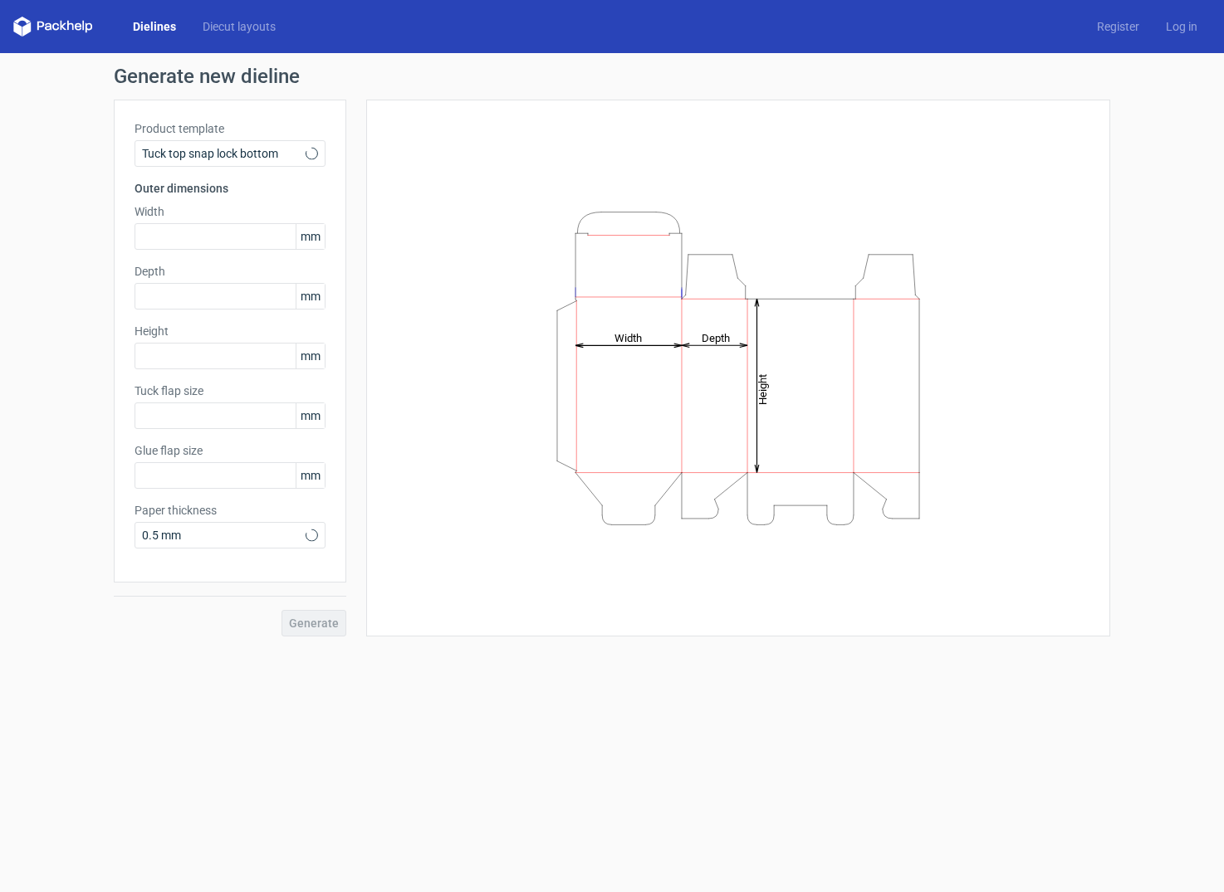
type input "15"
type input "10"
click at [242, 251] on div "Product template Tuck top snap lock bottom Outer dimensions Width mm Depth mm H…" at bounding box center [230, 341] width 232 height 483
click at [236, 232] on input "text" at bounding box center [229, 236] width 191 height 27
type input "40"
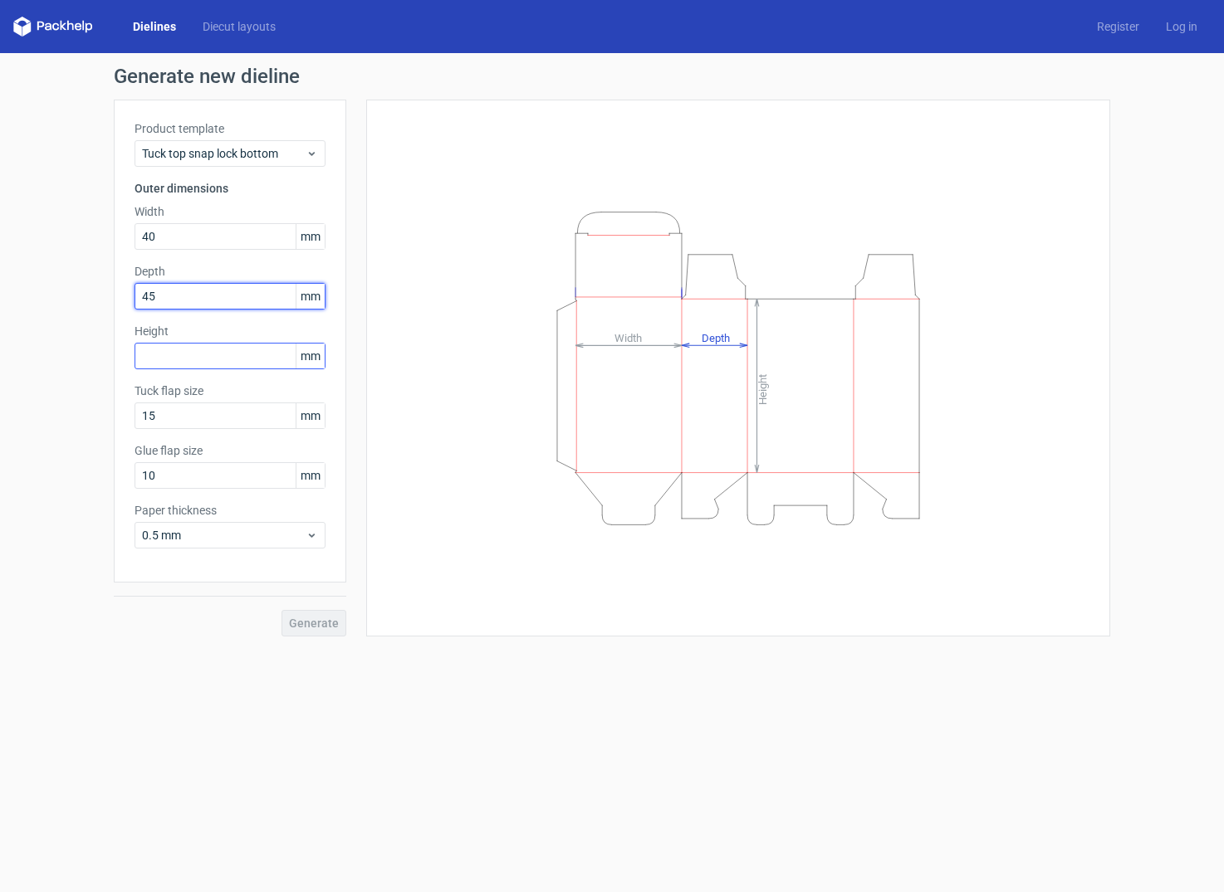
type input "45"
click at [224, 355] on input "text" at bounding box center [229, 356] width 191 height 27
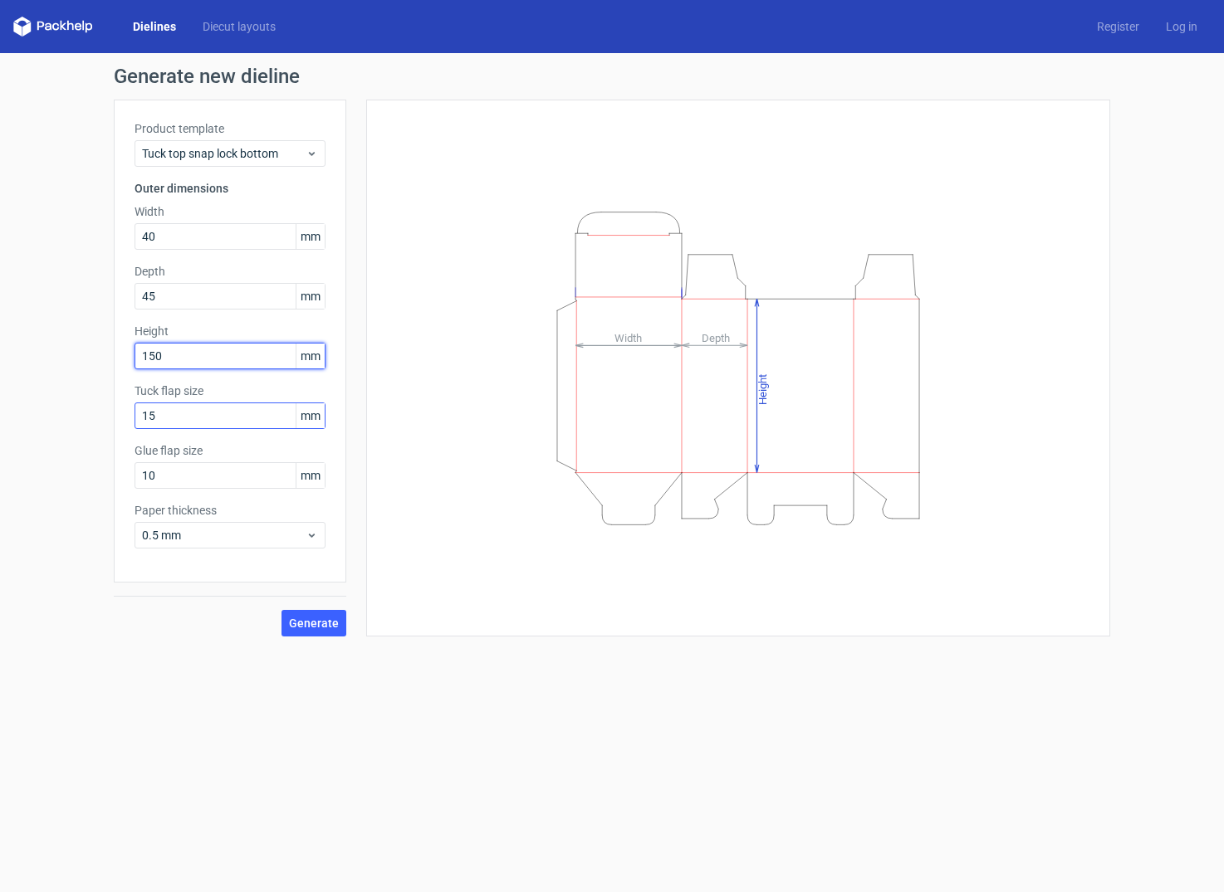
type input "150"
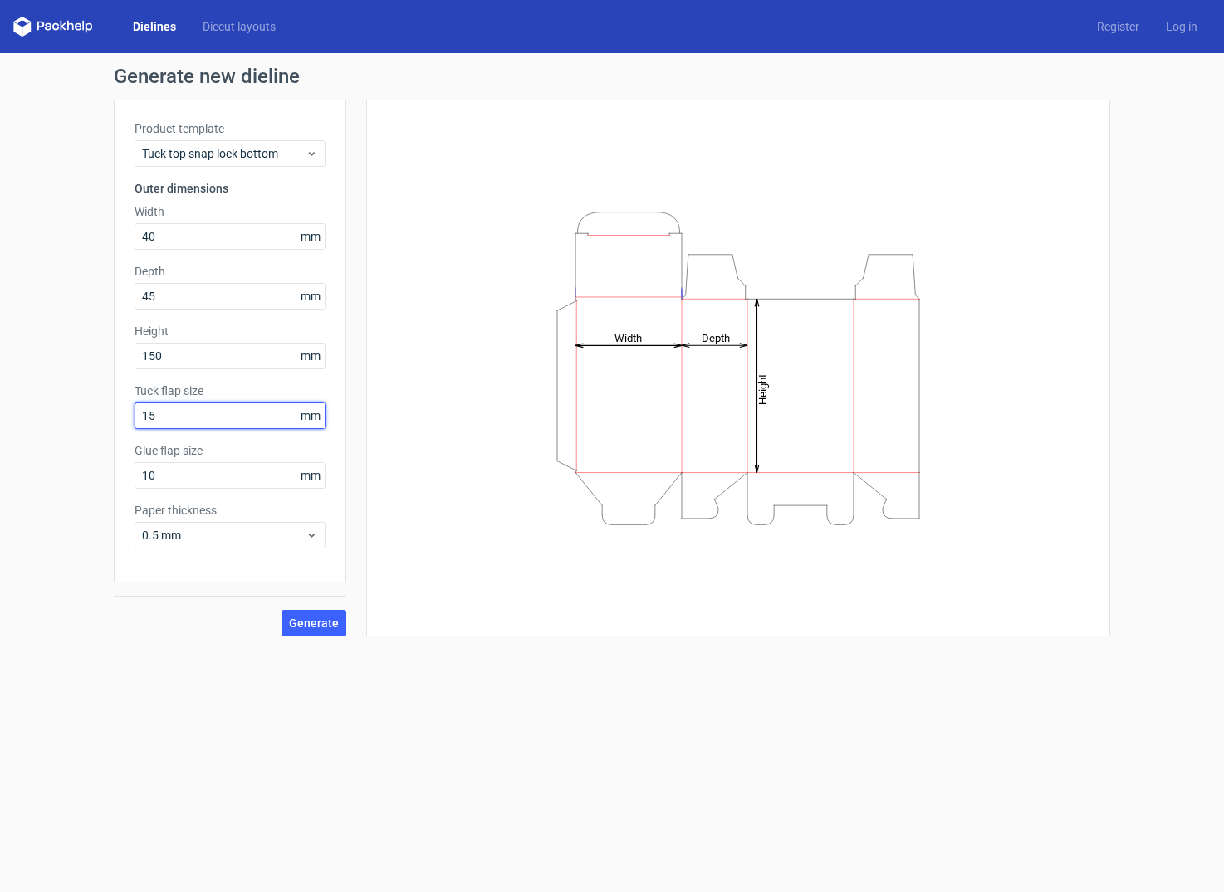
click at [233, 406] on input "15" at bounding box center [229, 416] width 191 height 27
click at [224, 474] on input "10" at bounding box center [229, 475] width 191 height 27
click at [299, 619] on span "Generate" at bounding box center [314, 624] width 50 height 12
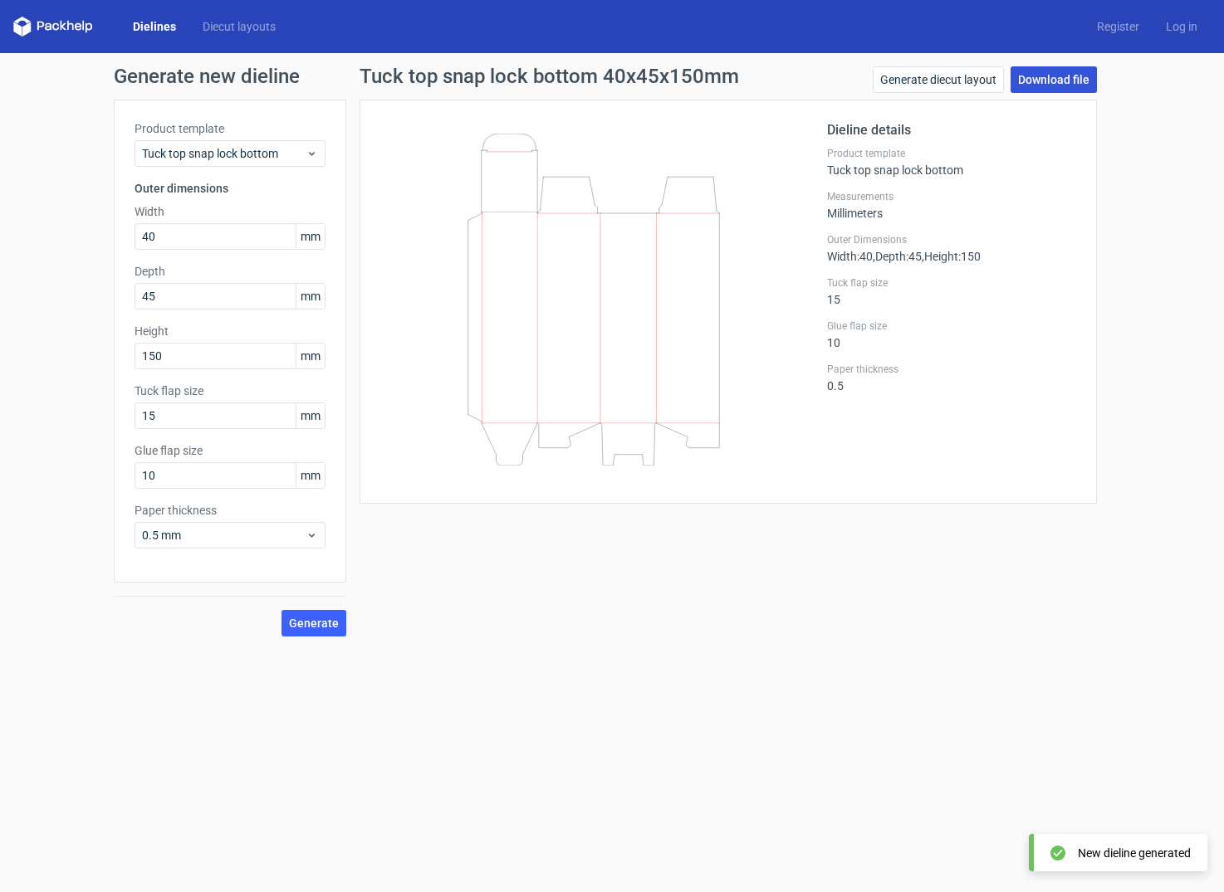
click at [1046, 76] on link "Download file" at bounding box center [1053, 79] width 86 height 27
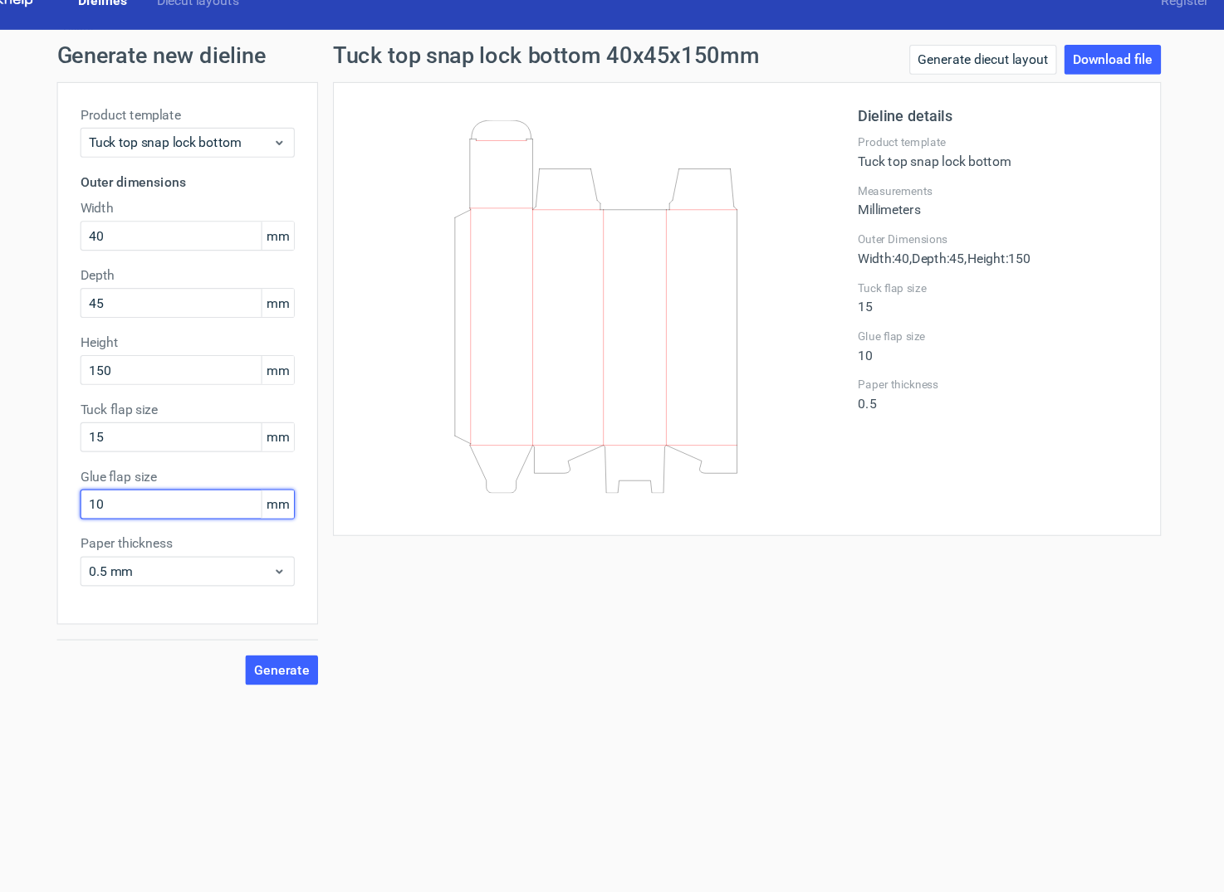
click at [222, 477] on input "10" at bounding box center [229, 475] width 191 height 27
click at [241, 428] on input "15" at bounding box center [229, 416] width 191 height 27
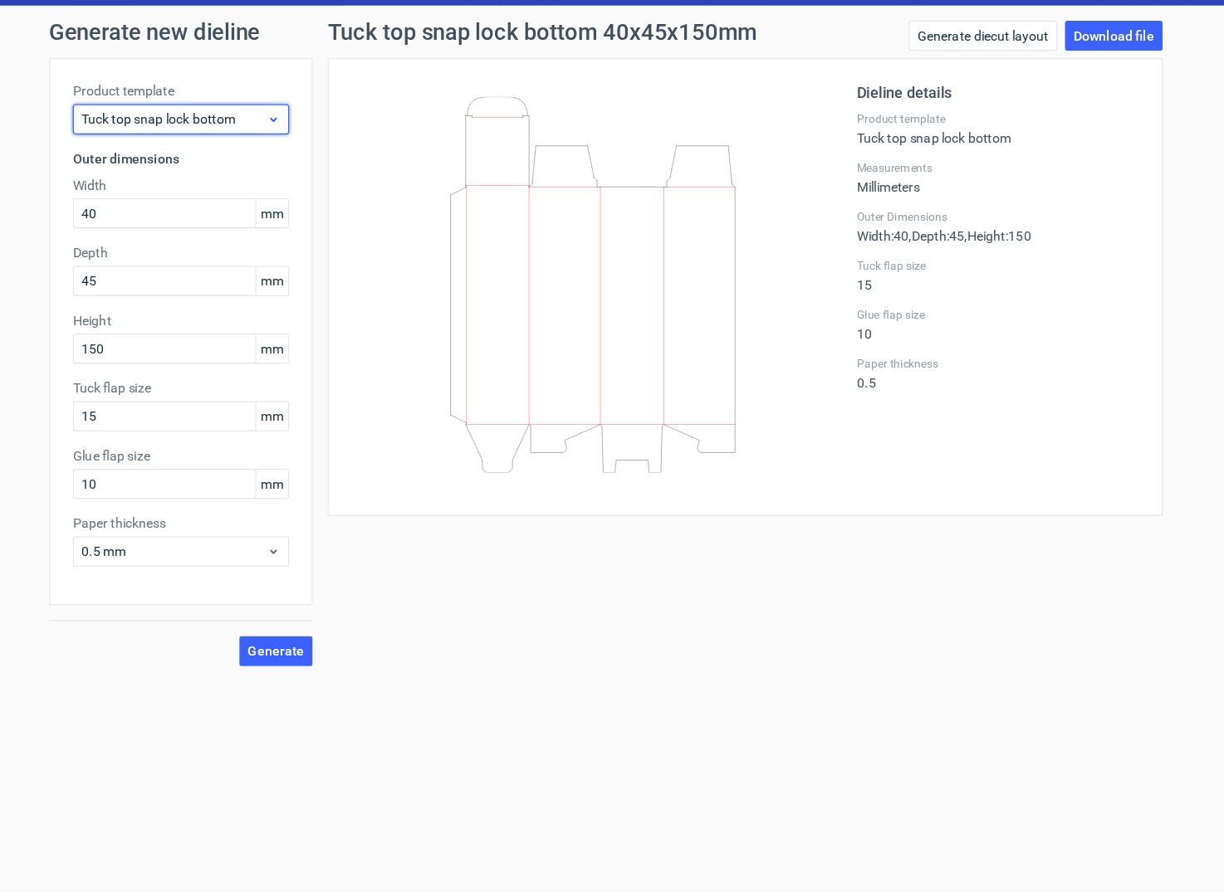
click at [299, 154] on span "Tuck top snap lock bottom" at bounding box center [224, 153] width 164 height 17
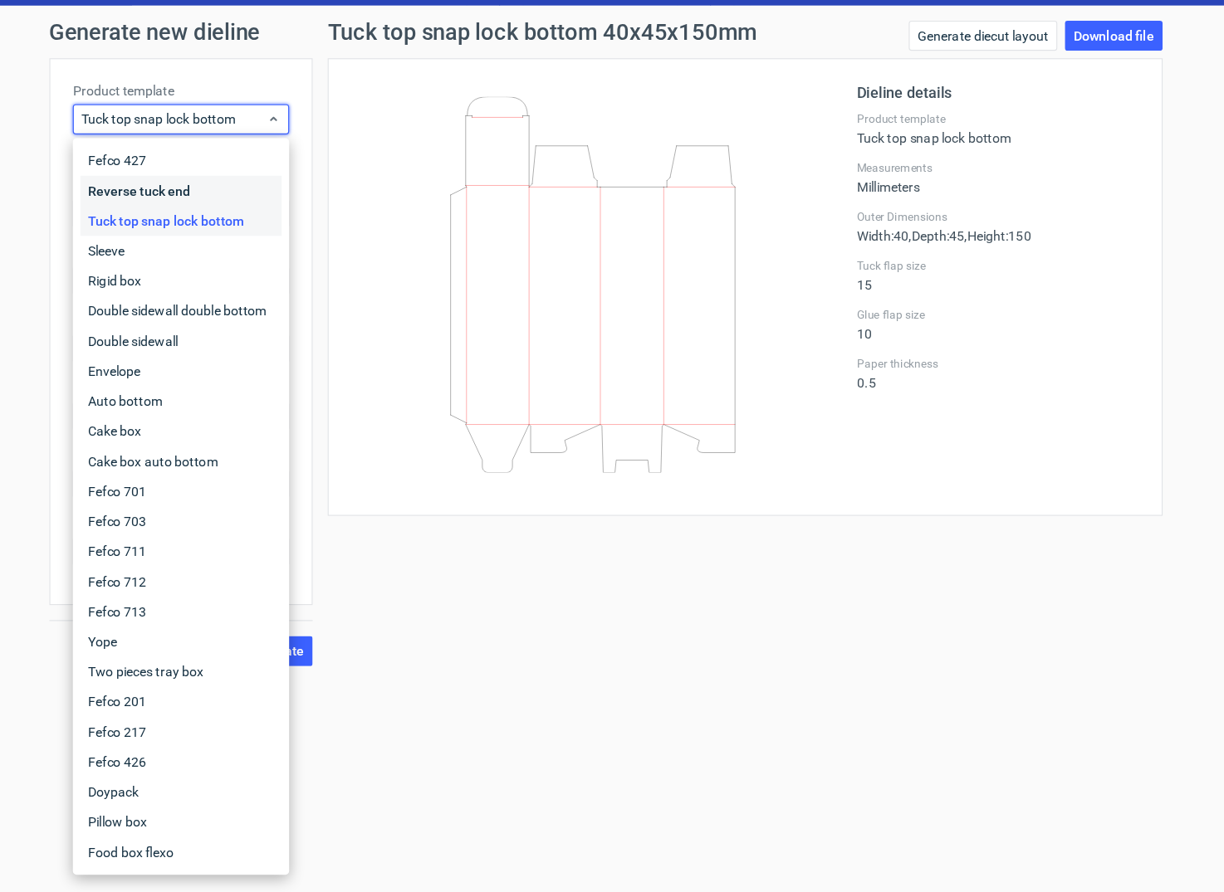
click at [281, 215] on div "Reverse tuck end" at bounding box center [230, 216] width 178 height 27
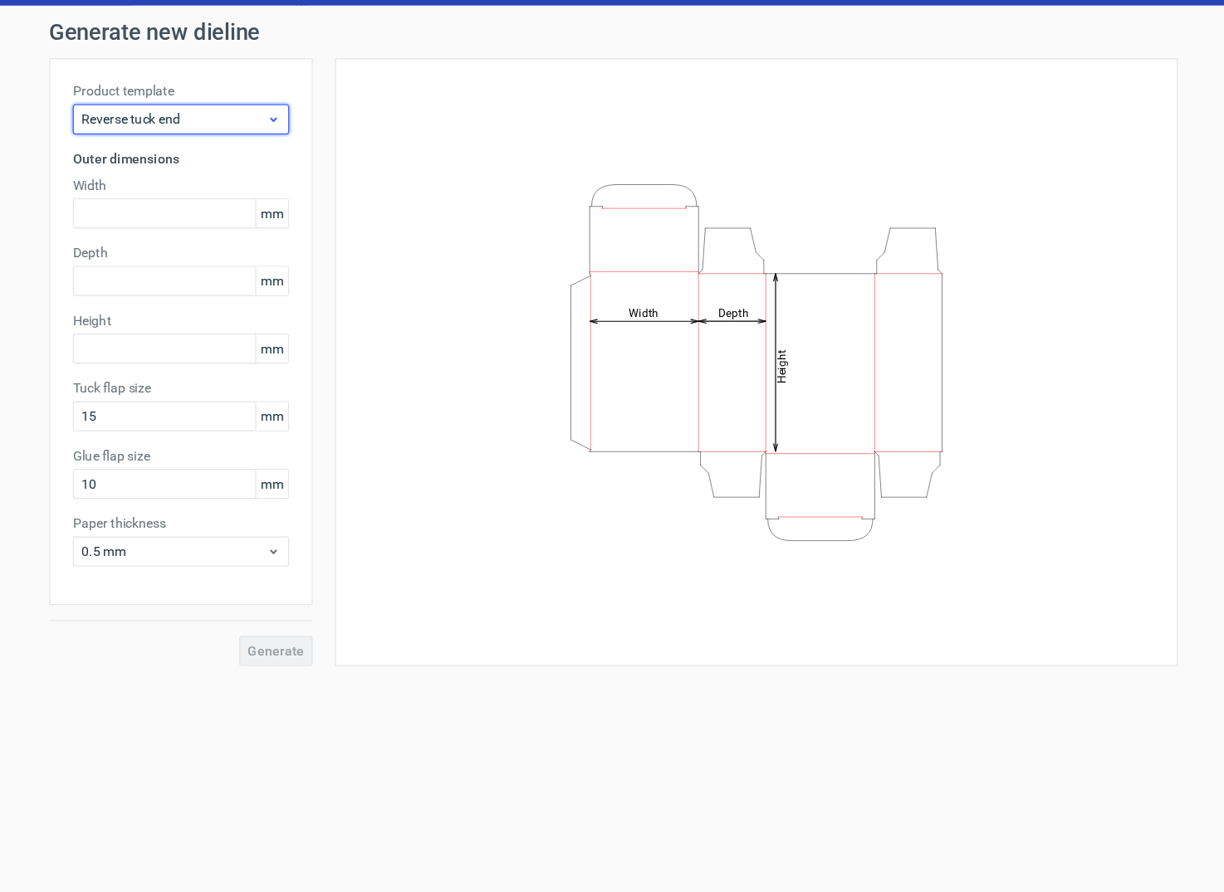
click at [296, 145] on span "Reverse tuck end" at bounding box center [224, 153] width 164 height 17
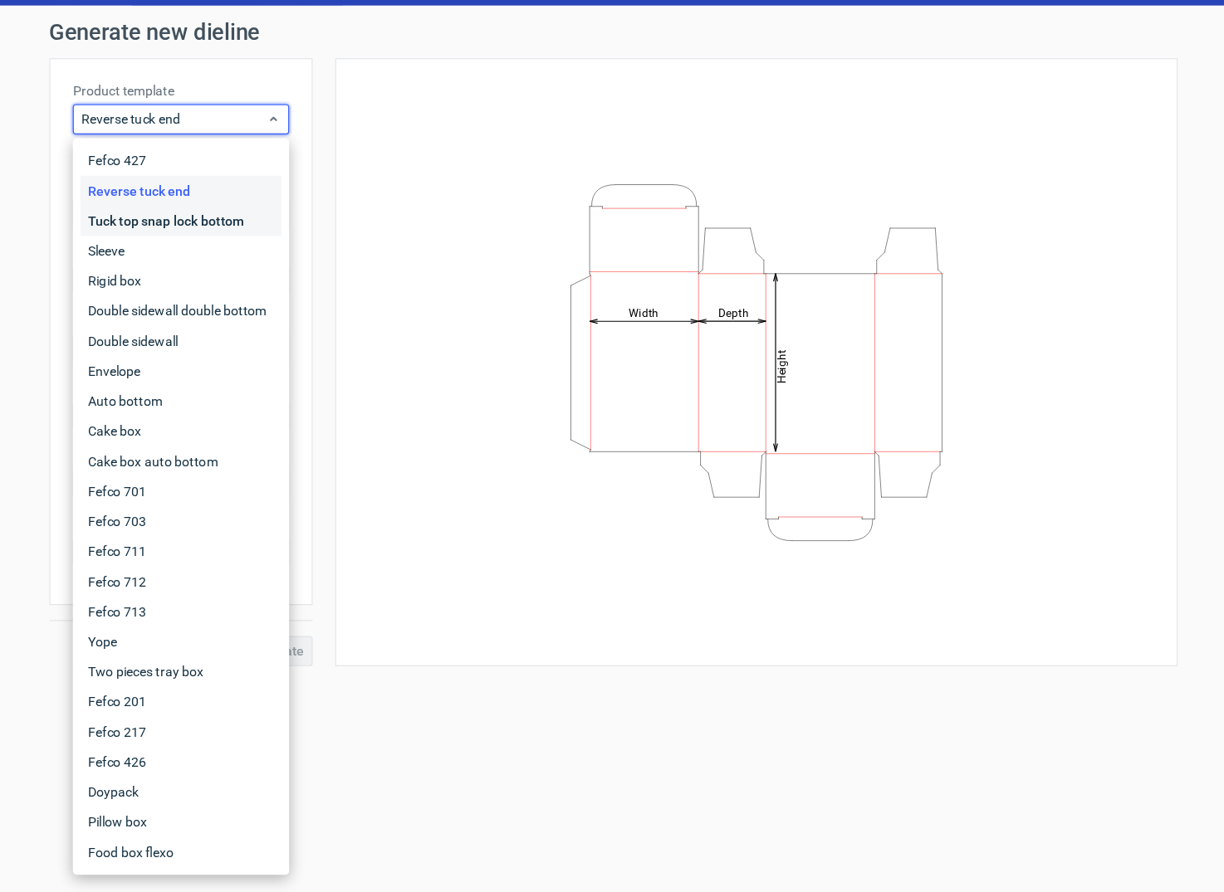
click at [283, 240] on div "Tuck top snap lock bottom" at bounding box center [230, 243] width 178 height 27
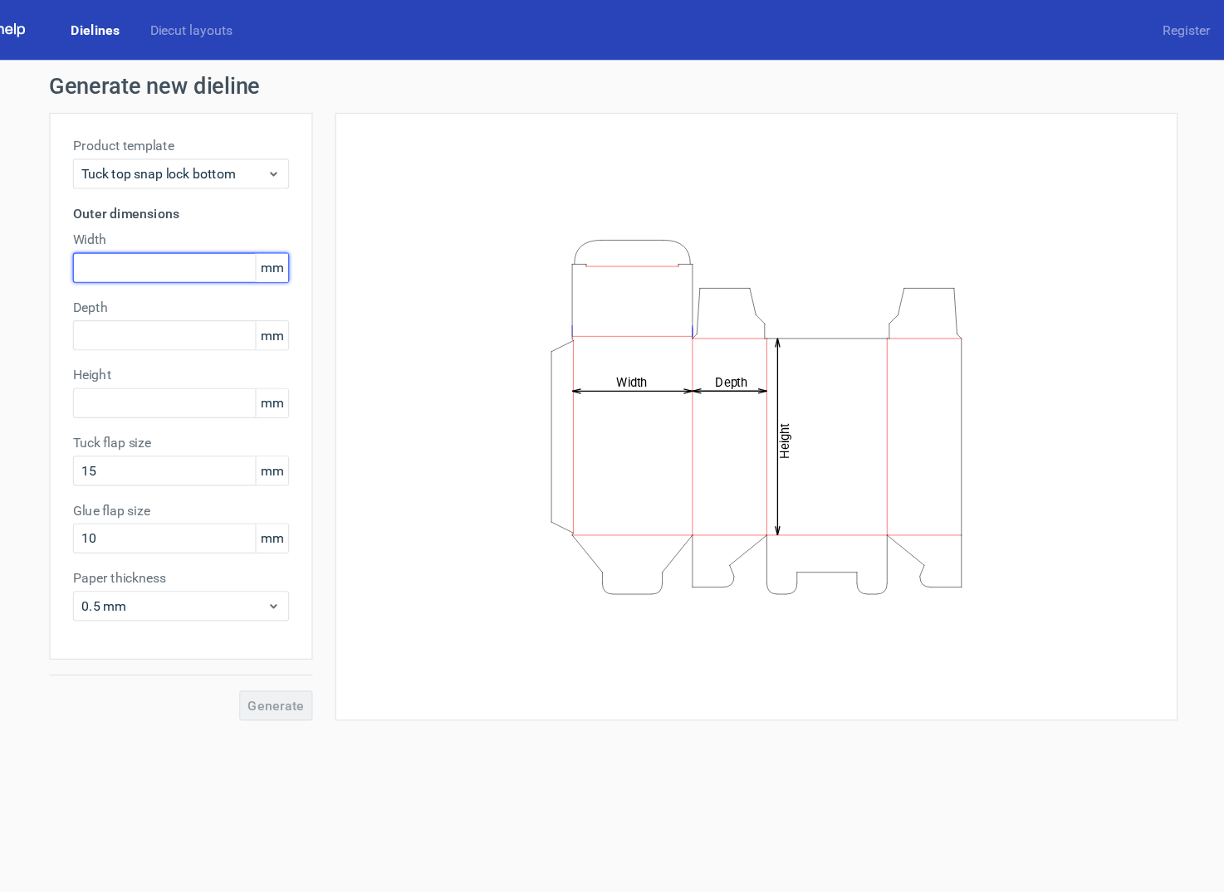
click at [238, 227] on input "text" at bounding box center [229, 236] width 191 height 27
type input "47"
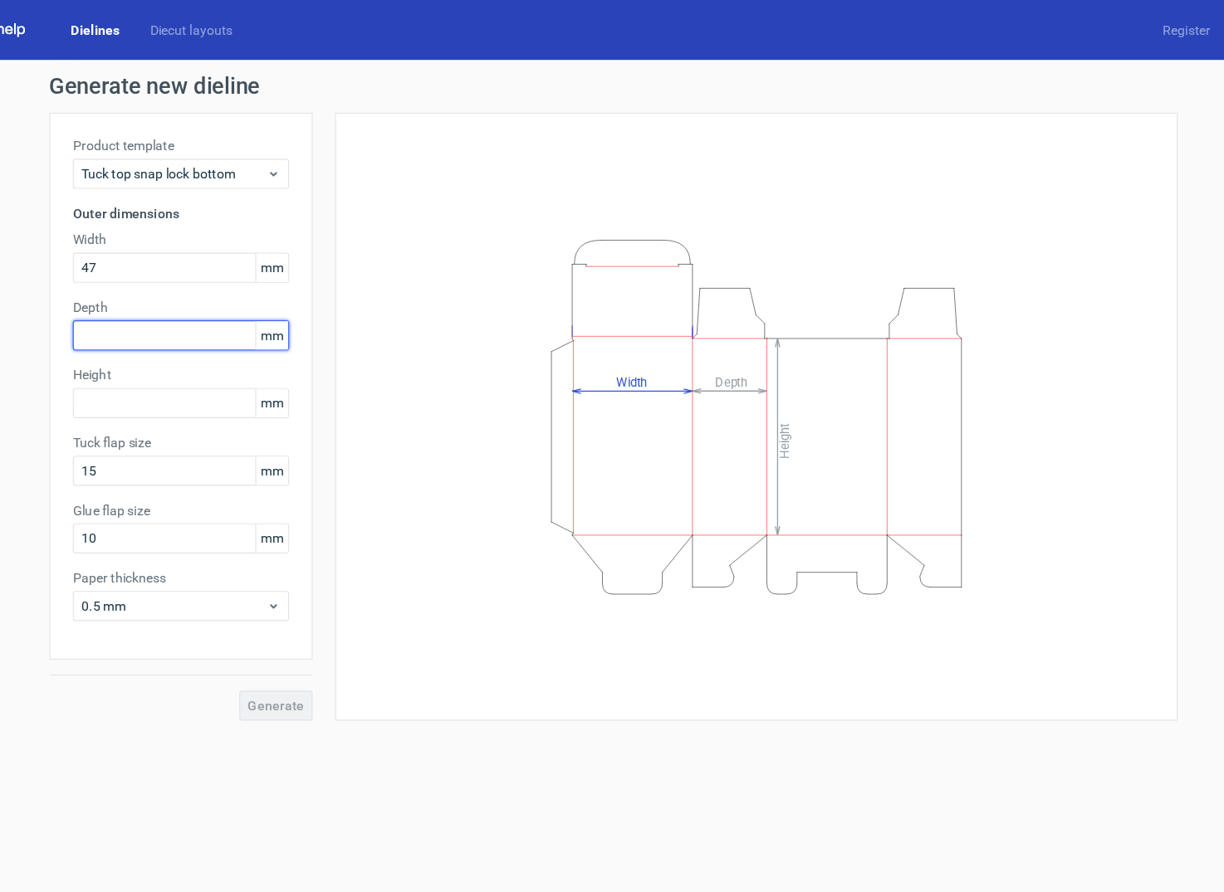
click at [207, 304] on input "text" at bounding box center [229, 296] width 191 height 27
click at [249, 354] on input "text" at bounding box center [229, 356] width 191 height 27
click at [232, 296] on input "text" at bounding box center [229, 296] width 191 height 27
type input "35"
click at [192, 359] on input "text" at bounding box center [229, 356] width 191 height 27
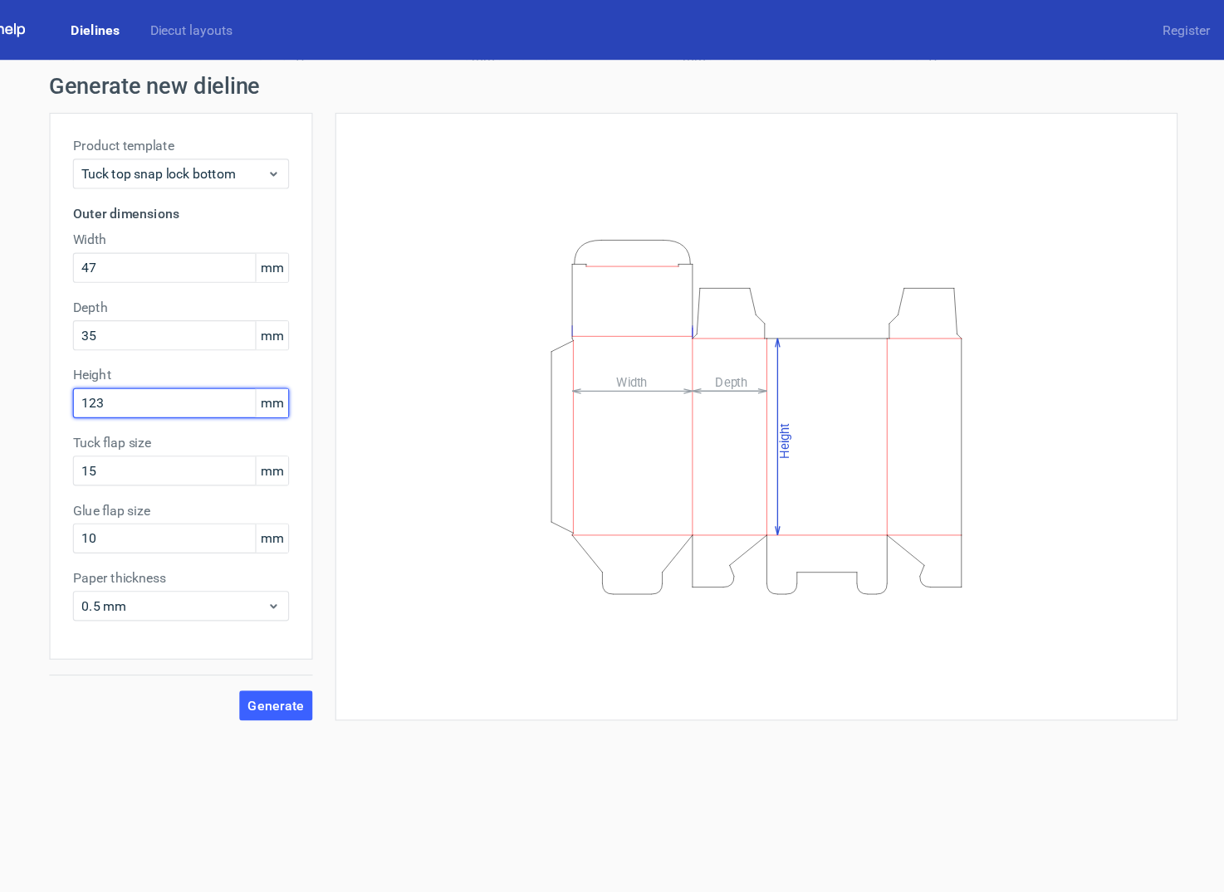
type input "123"
click at [322, 609] on div "Generate" at bounding box center [230, 610] width 232 height 54
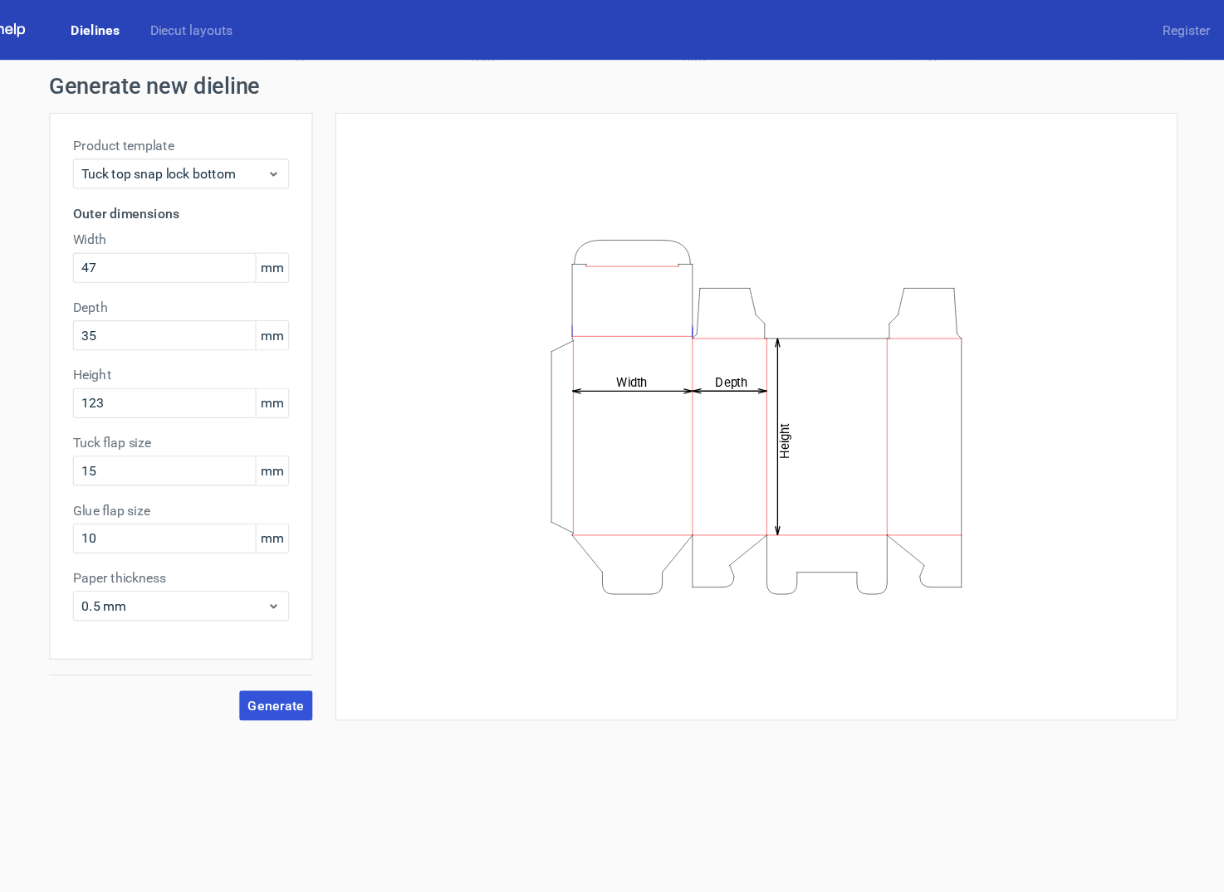
click at [321, 614] on button "Generate" at bounding box center [313, 623] width 65 height 27
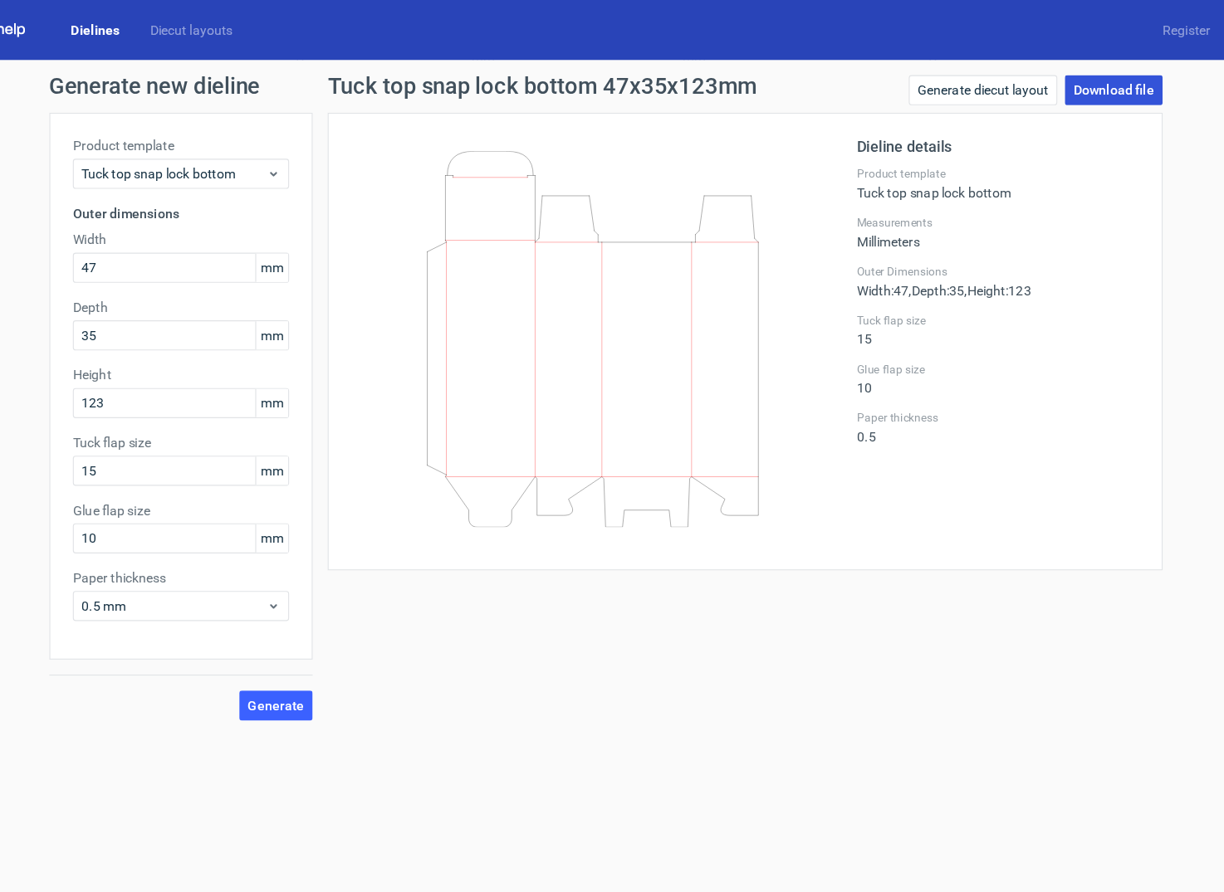
click at [1070, 87] on link "Download file" at bounding box center [1053, 79] width 86 height 27
click at [990, 82] on link "Generate diecut layout" at bounding box center [937, 79] width 131 height 27
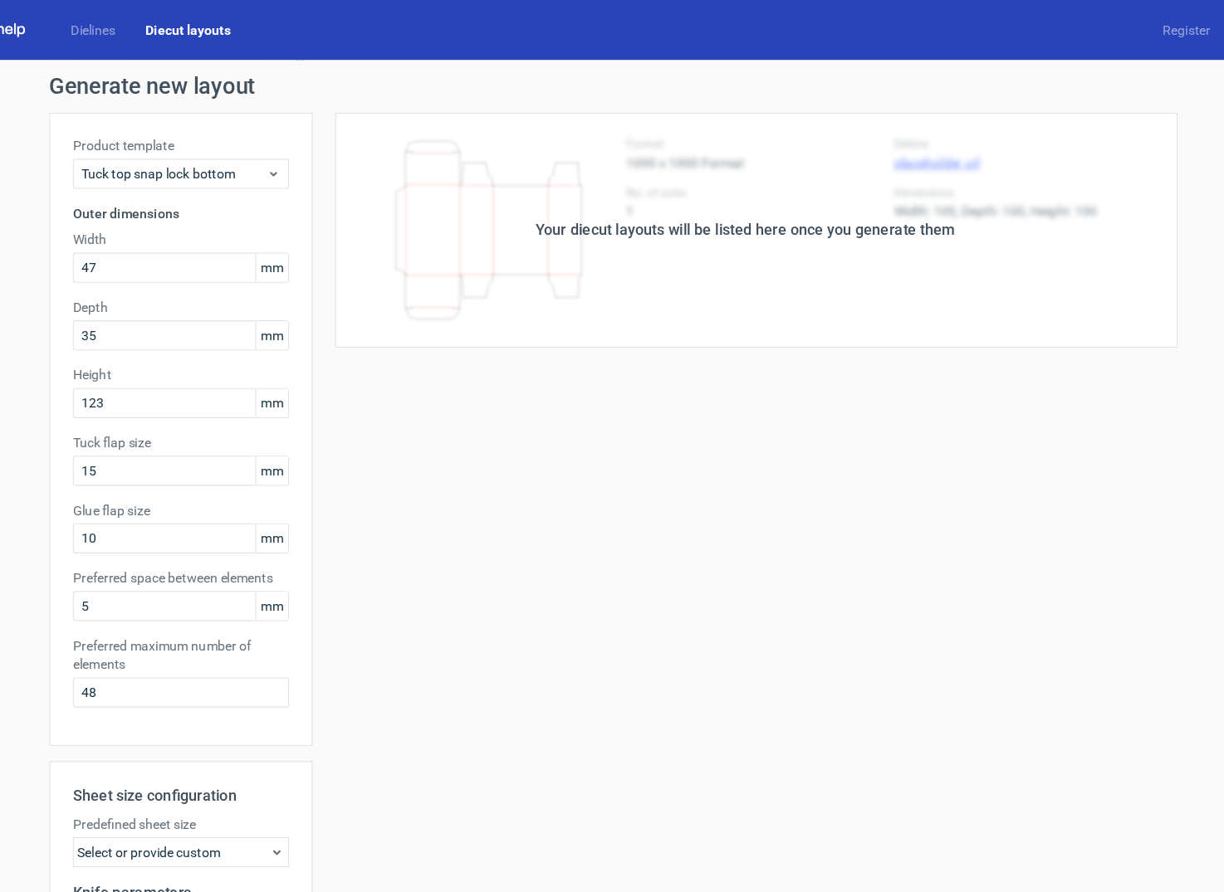
click at [810, 217] on div "Your diecut layouts will be listed here once you generate them" at bounding box center [728, 204] width 764 height 208
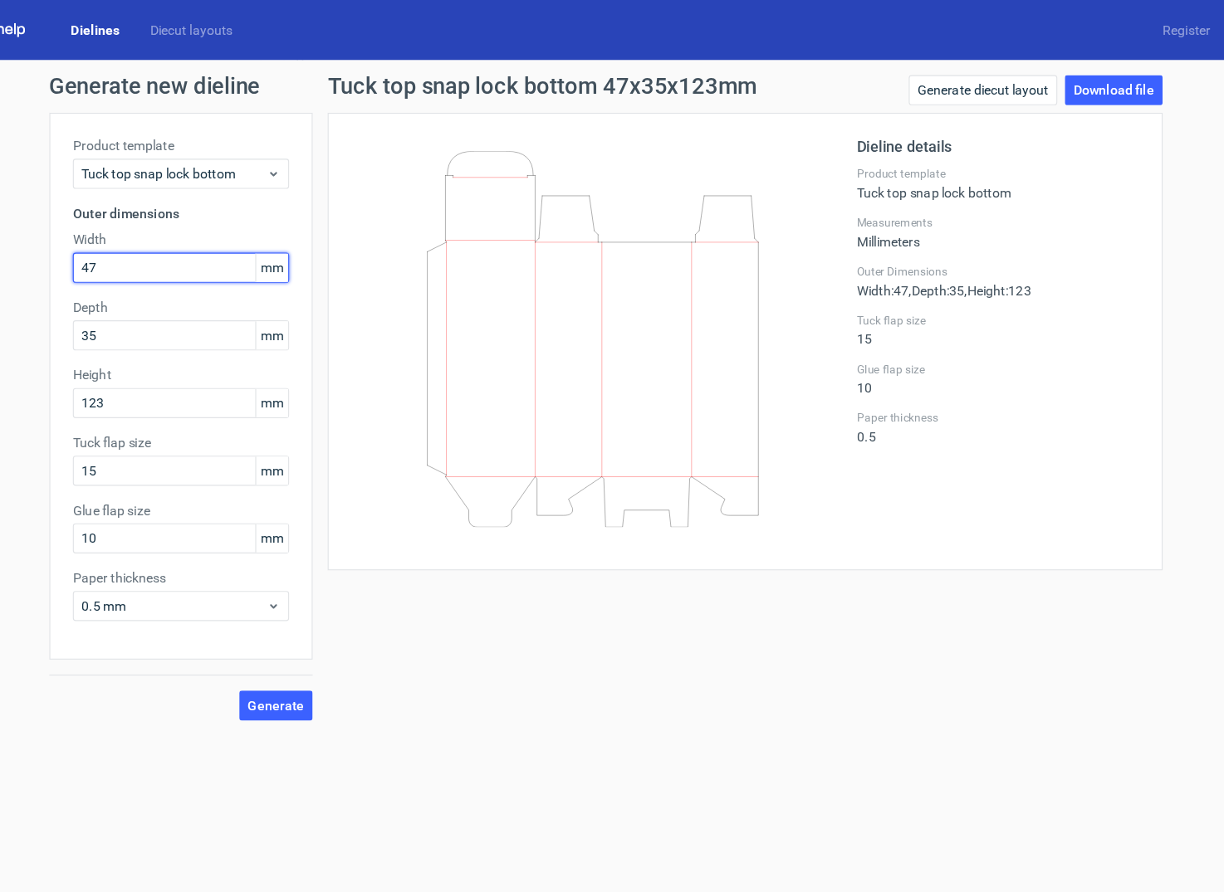
click at [210, 231] on input "47" at bounding box center [229, 236] width 191 height 27
type input "41"
click at [201, 296] on input "35" at bounding box center [229, 296] width 191 height 27
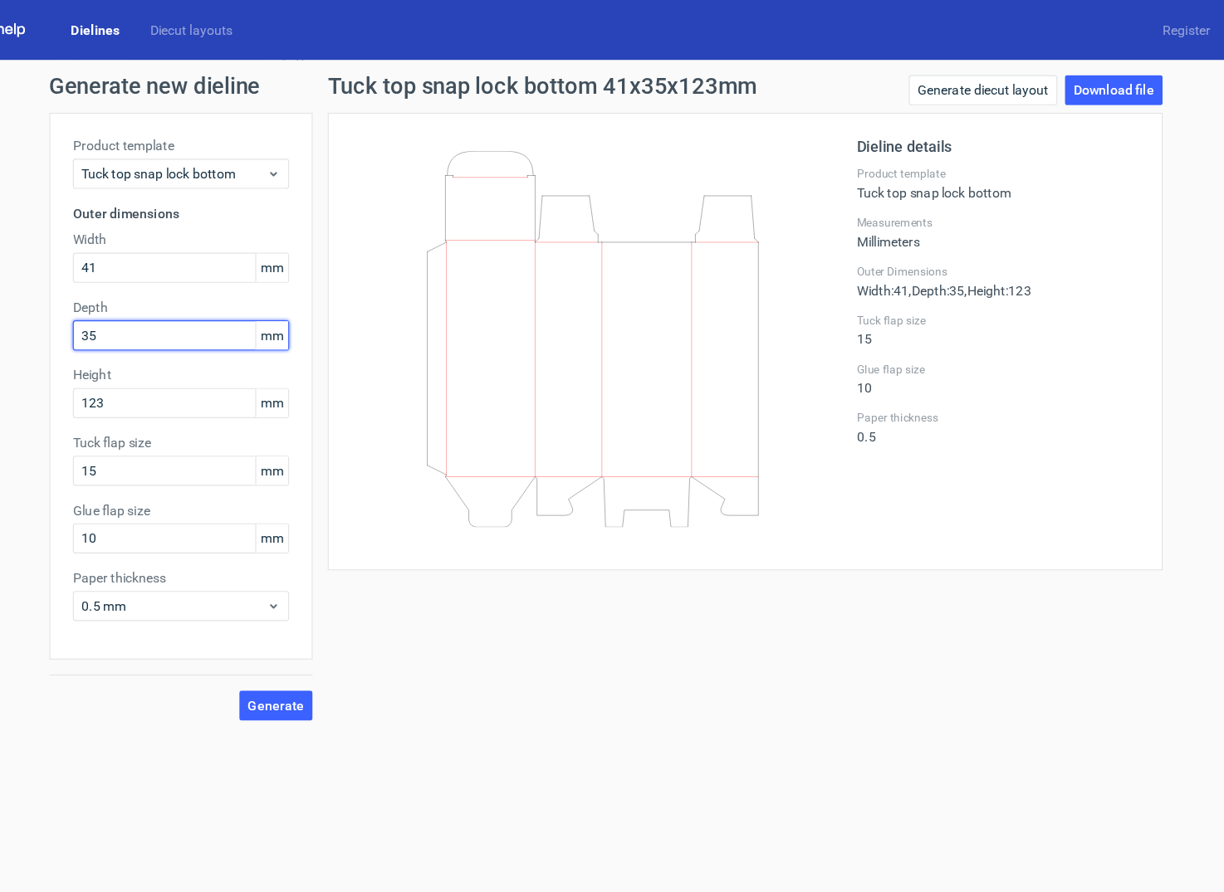
type input "1"
type input "41"
click at [338, 618] on span "Generate" at bounding box center [314, 624] width 50 height 12
click at [1069, 74] on link "Download file" at bounding box center [1053, 79] width 86 height 27
click at [215, 237] on input "41" at bounding box center [229, 236] width 191 height 27
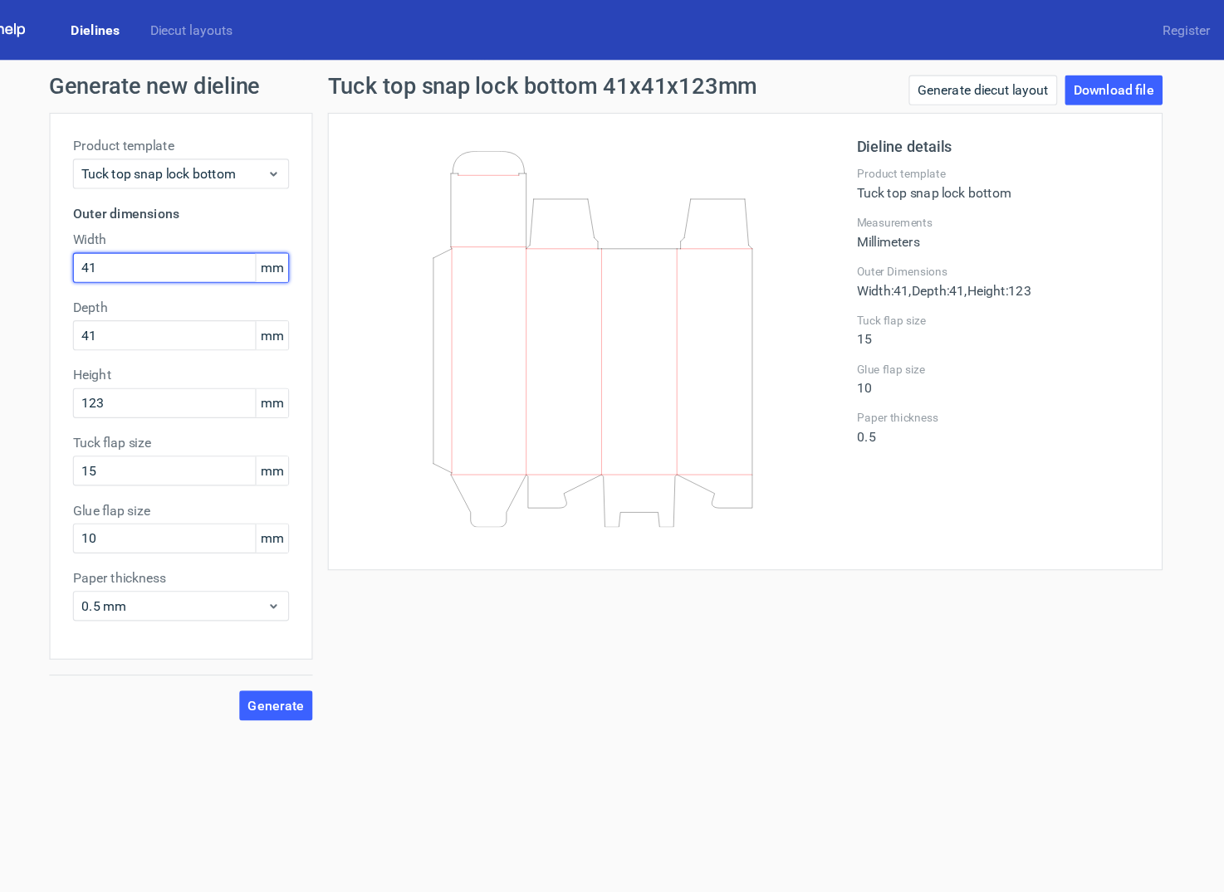
click at [215, 237] on input "41" at bounding box center [229, 236] width 191 height 27
type input "51"
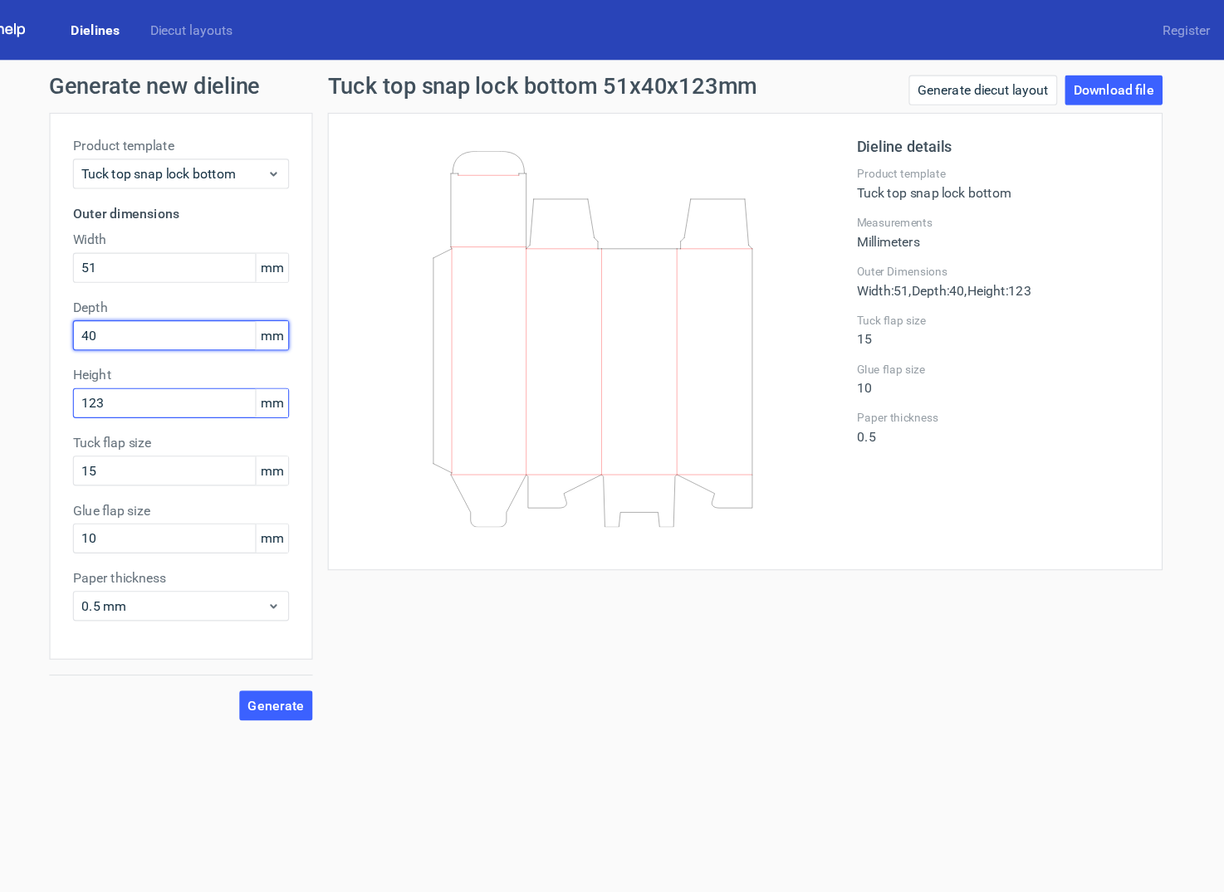
type input "40"
click at [175, 359] on input "123" at bounding box center [229, 356] width 191 height 27
type input "131"
click at [320, 628] on span "Generate" at bounding box center [314, 624] width 50 height 12
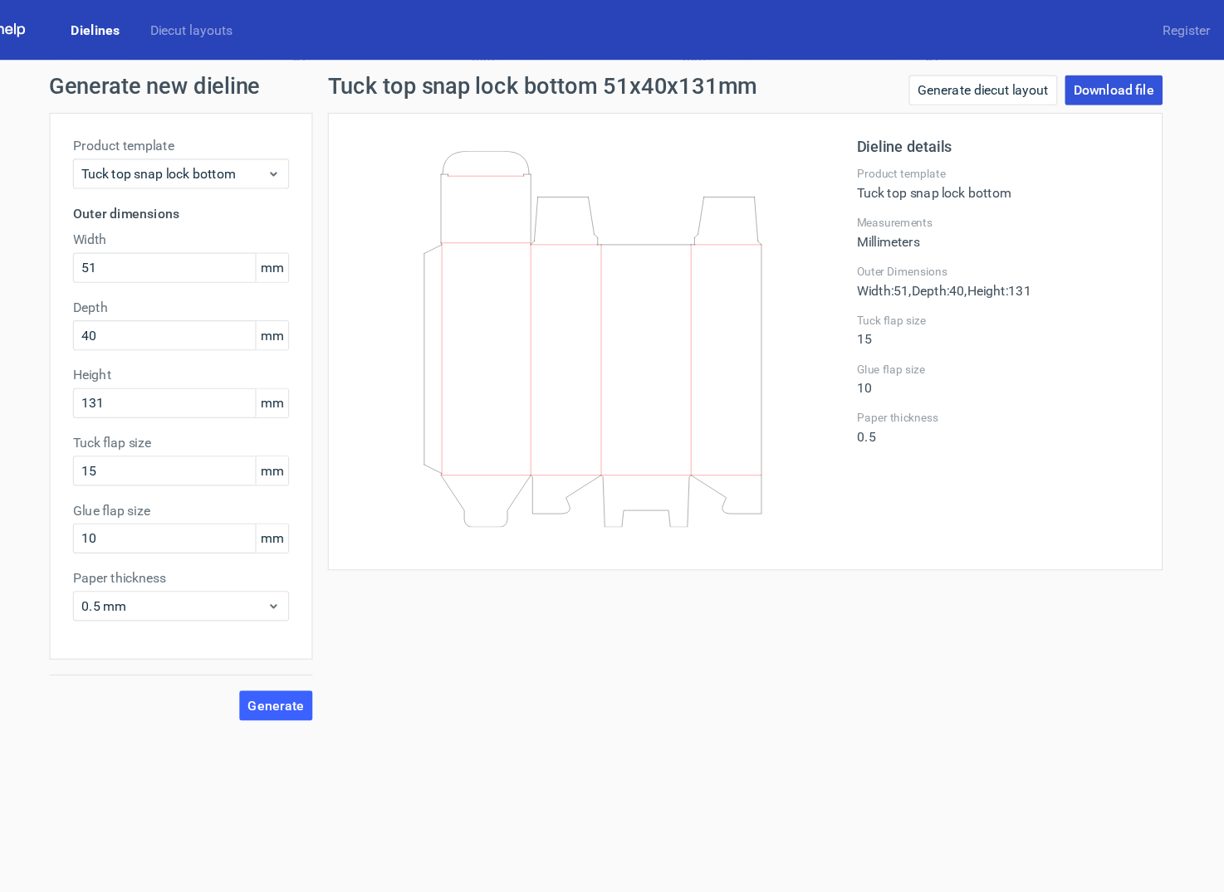
click at [1065, 73] on link "Download file" at bounding box center [1053, 79] width 86 height 27
click at [182, 290] on input "40" at bounding box center [229, 296] width 191 height 27
type input "46"
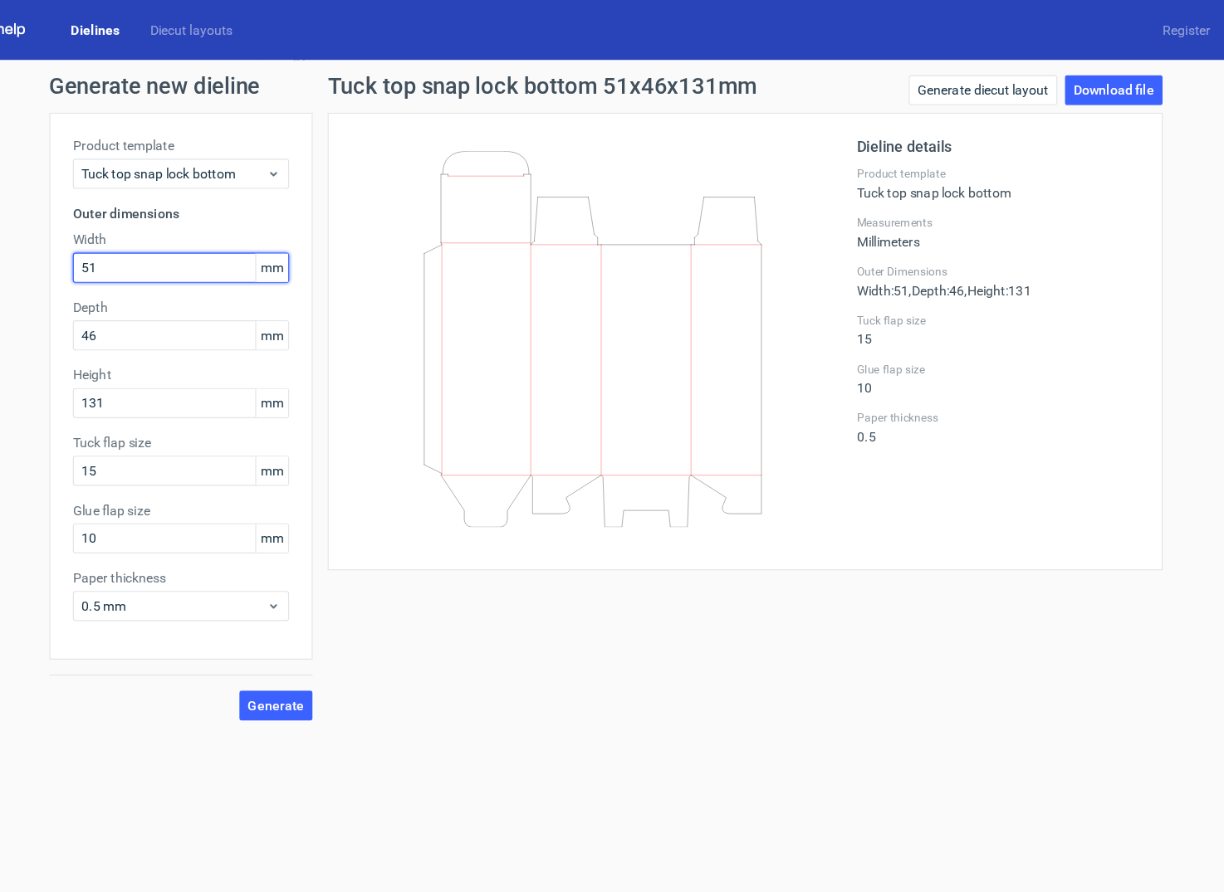
click at [191, 230] on input "51" at bounding box center [229, 236] width 191 height 27
click at [328, 627] on span "Generate" at bounding box center [314, 624] width 50 height 12
click at [306, 540] on icon at bounding box center [311, 535] width 12 height 13
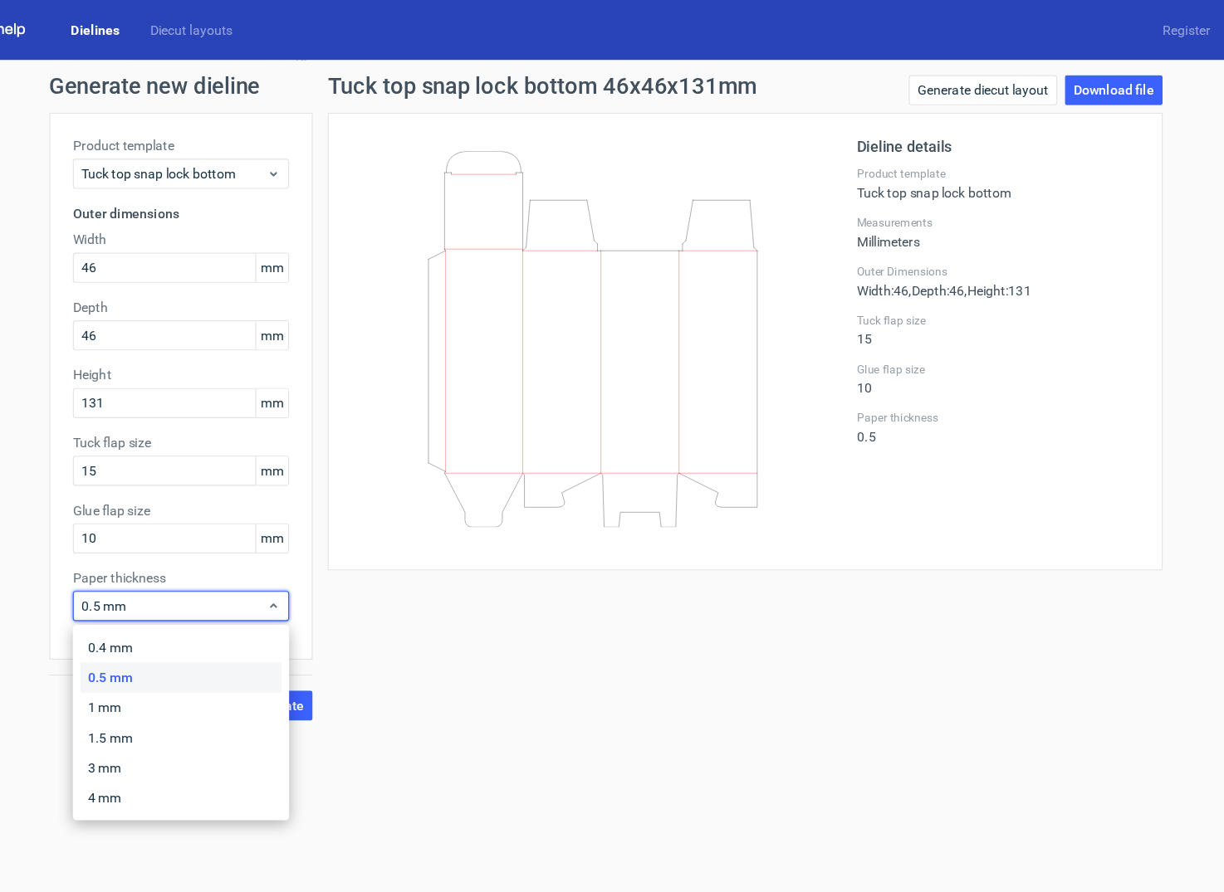
click at [507, 595] on div "Tuck top snap lock bottom 46x46x131mm Generate diecut layout Download file Diel…" at bounding box center [728, 351] width 764 height 570
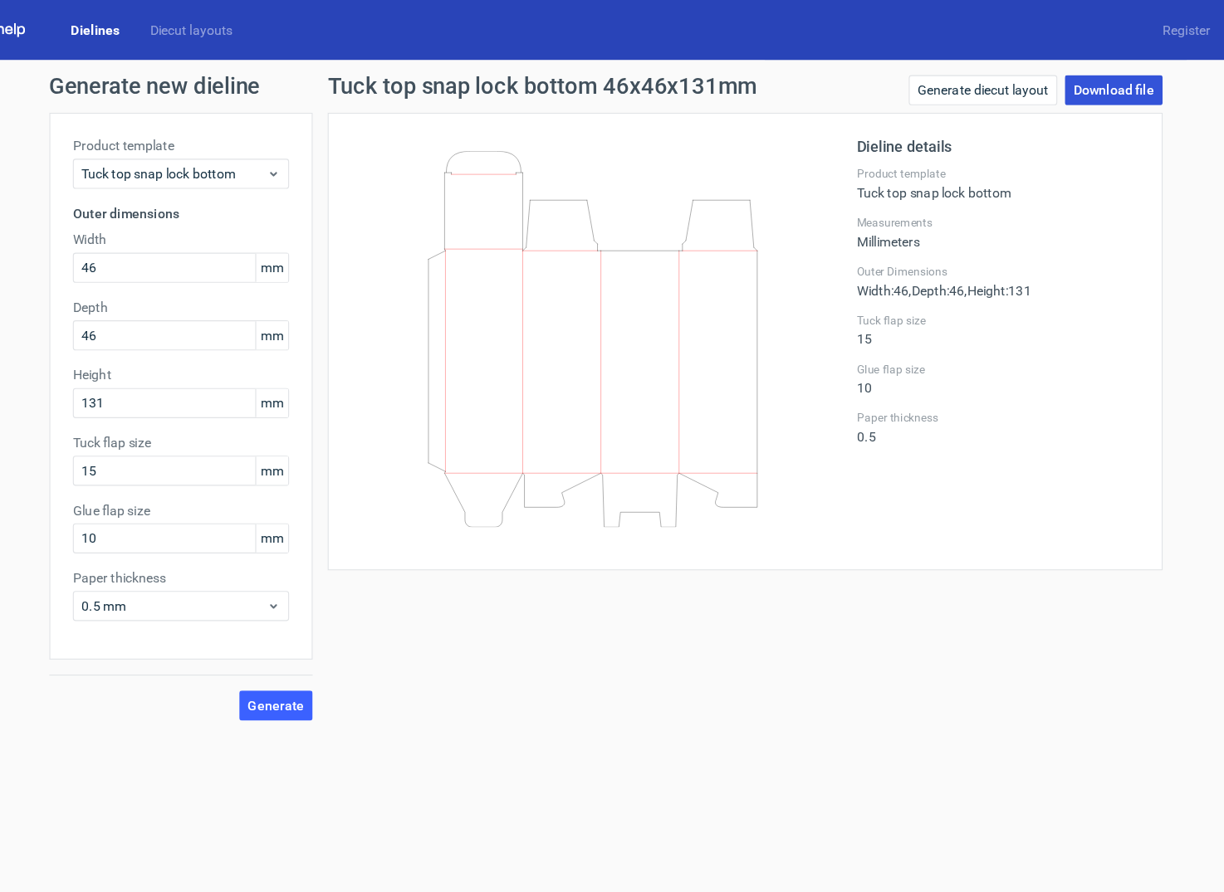
click at [1058, 74] on link "Download file" at bounding box center [1053, 79] width 86 height 27
click at [198, 237] on input "46" at bounding box center [229, 236] width 191 height 27
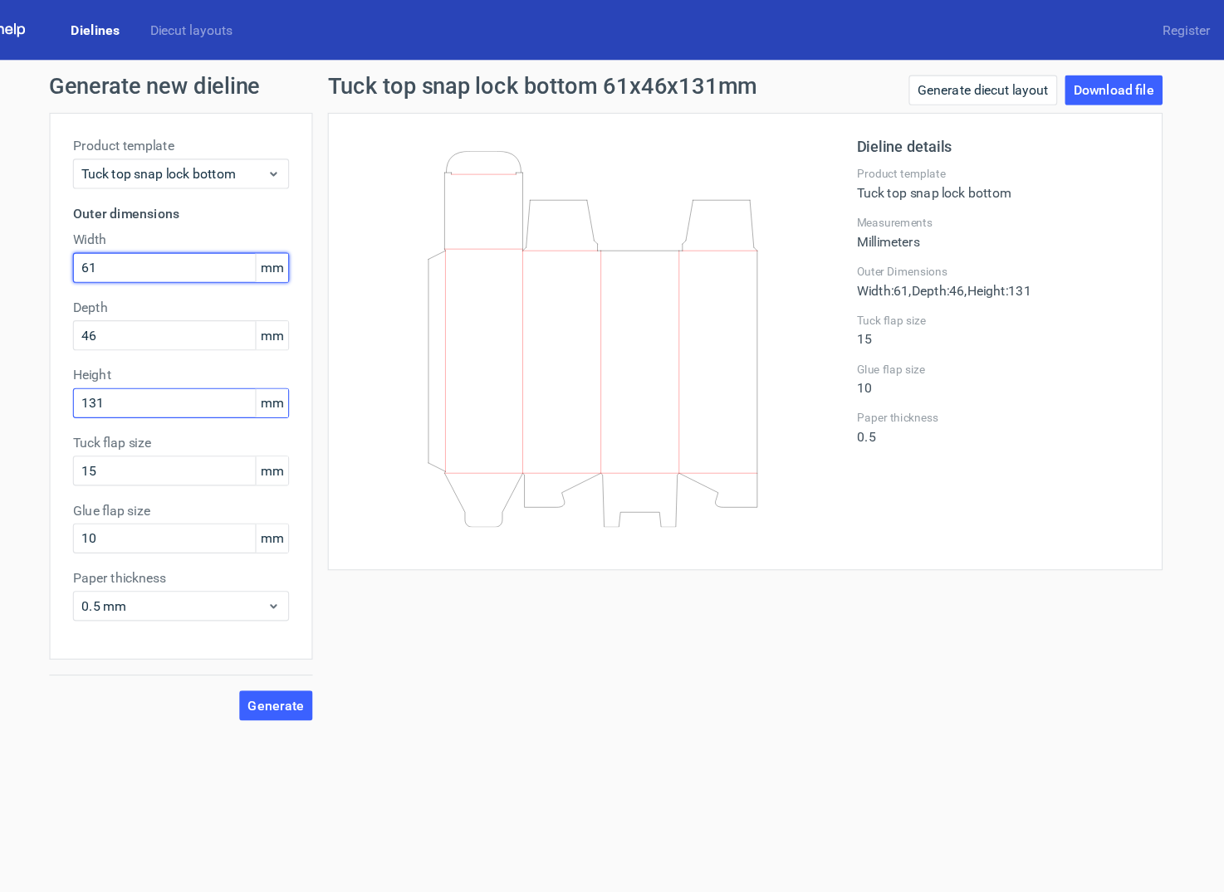
type input "61"
click at [165, 360] on input "131" at bounding box center [229, 356] width 191 height 27
type input "152"
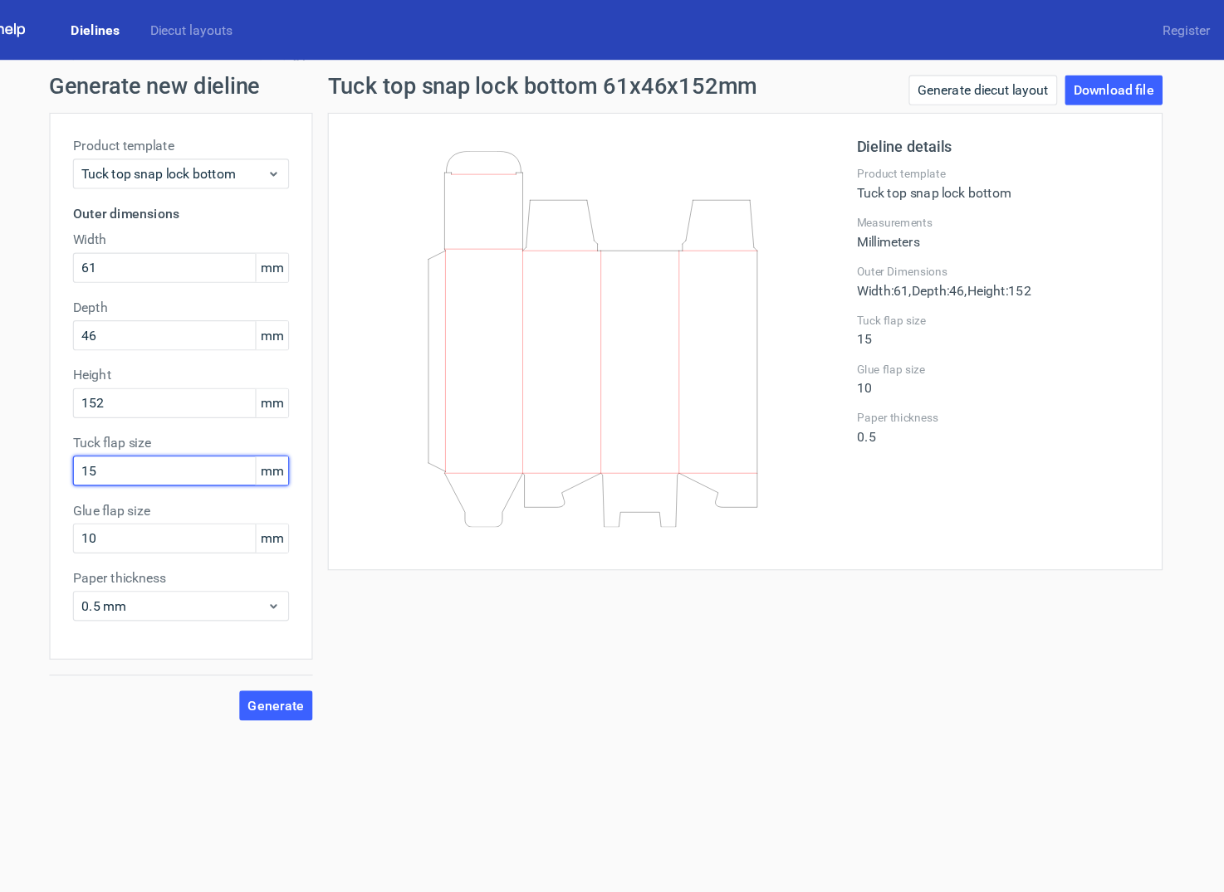
click at [208, 409] on input "15" at bounding box center [229, 416] width 191 height 27
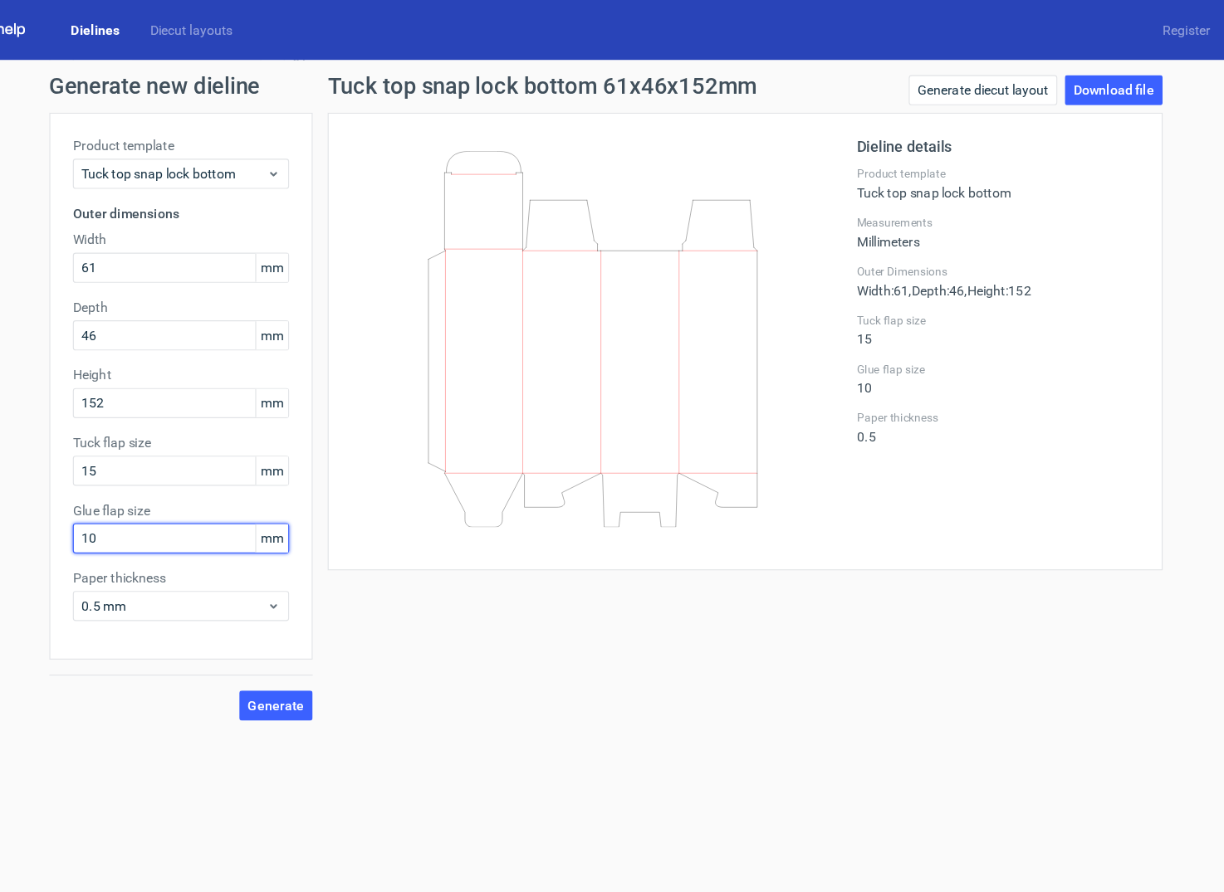
click at [237, 481] on input "10" at bounding box center [229, 475] width 191 height 27
click at [246, 534] on span "0.5 mm" at bounding box center [224, 535] width 164 height 17
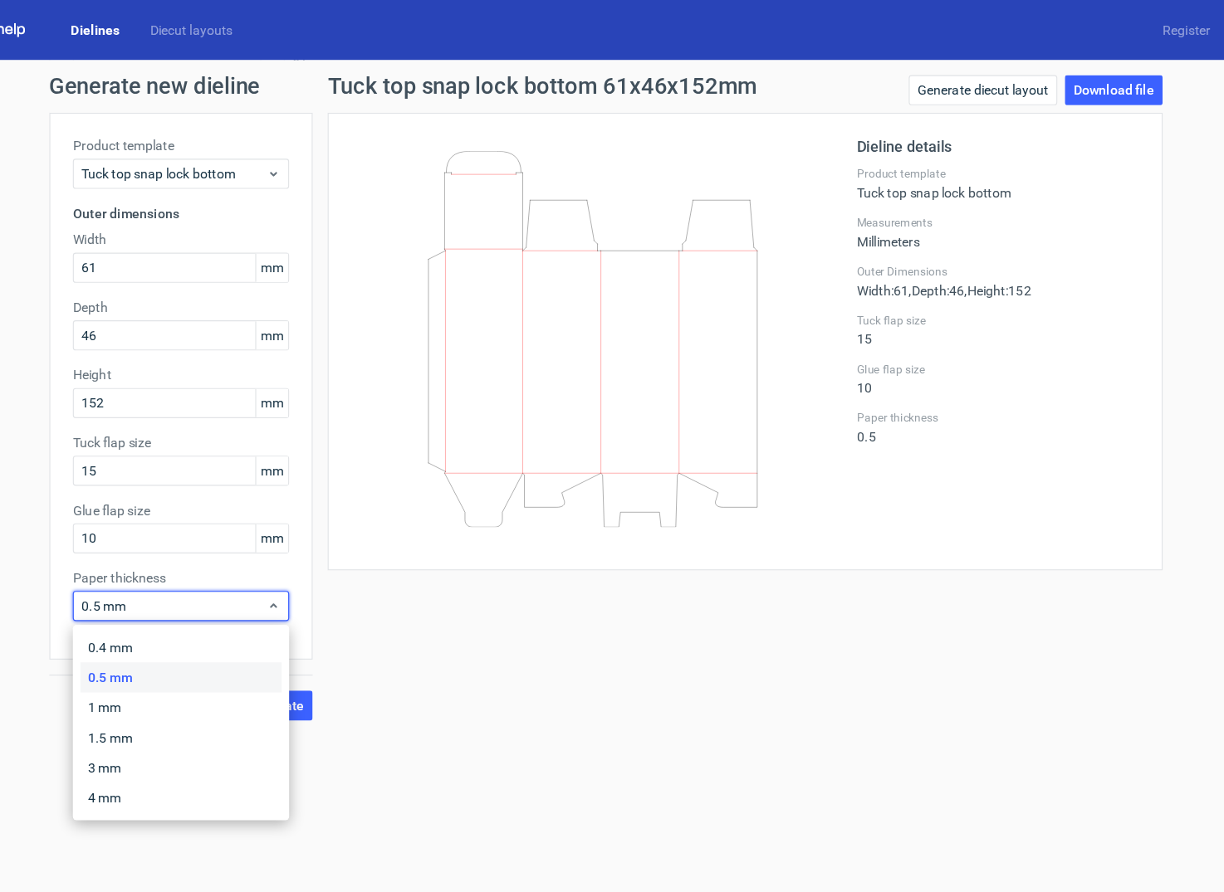
click at [490, 600] on div "Tuck top snap lock bottom 61x46x152mm Generate diecut layout Download file Diel…" at bounding box center [728, 351] width 764 height 570
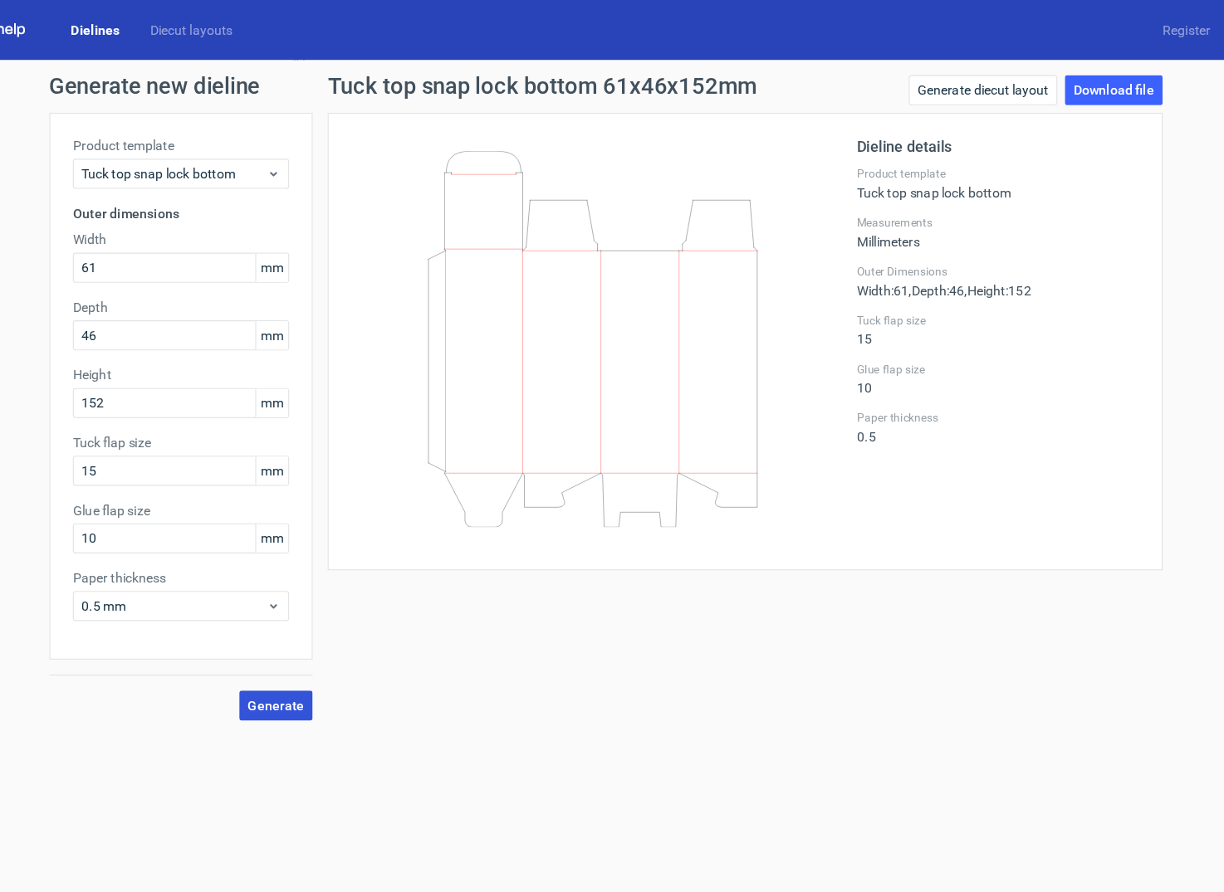
click at [332, 625] on span "Generate" at bounding box center [314, 624] width 50 height 12
click at [1079, 77] on link "Download file" at bounding box center [1053, 79] width 86 height 27
click at [222, 242] on input "61" at bounding box center [229, 236] width 191 height 27
type input "55"
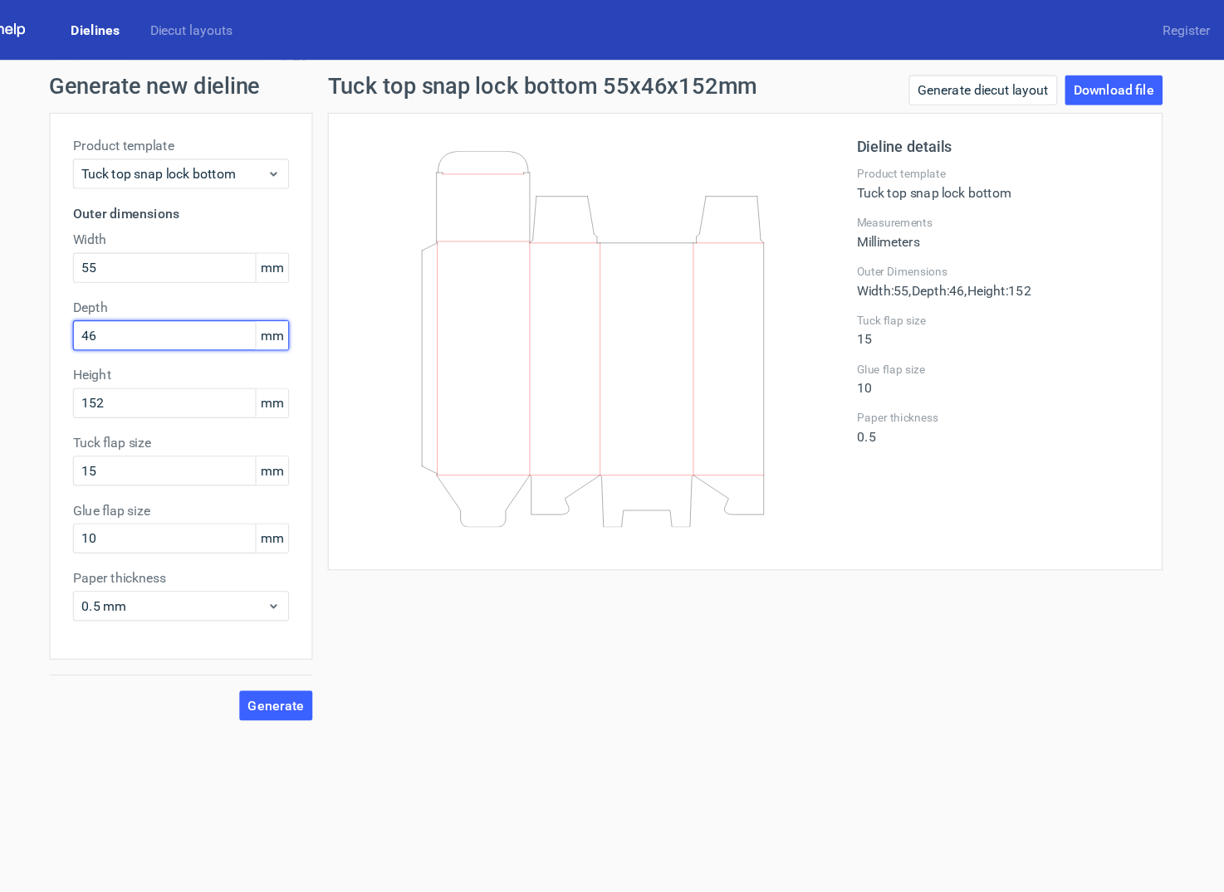
click at [198, 296] on input "46" at bounding box center [229, 296] width 191 height 27
type input "55"
click at [184, 354] on input "152" at bounding box center [229, 356] width 191 height 27
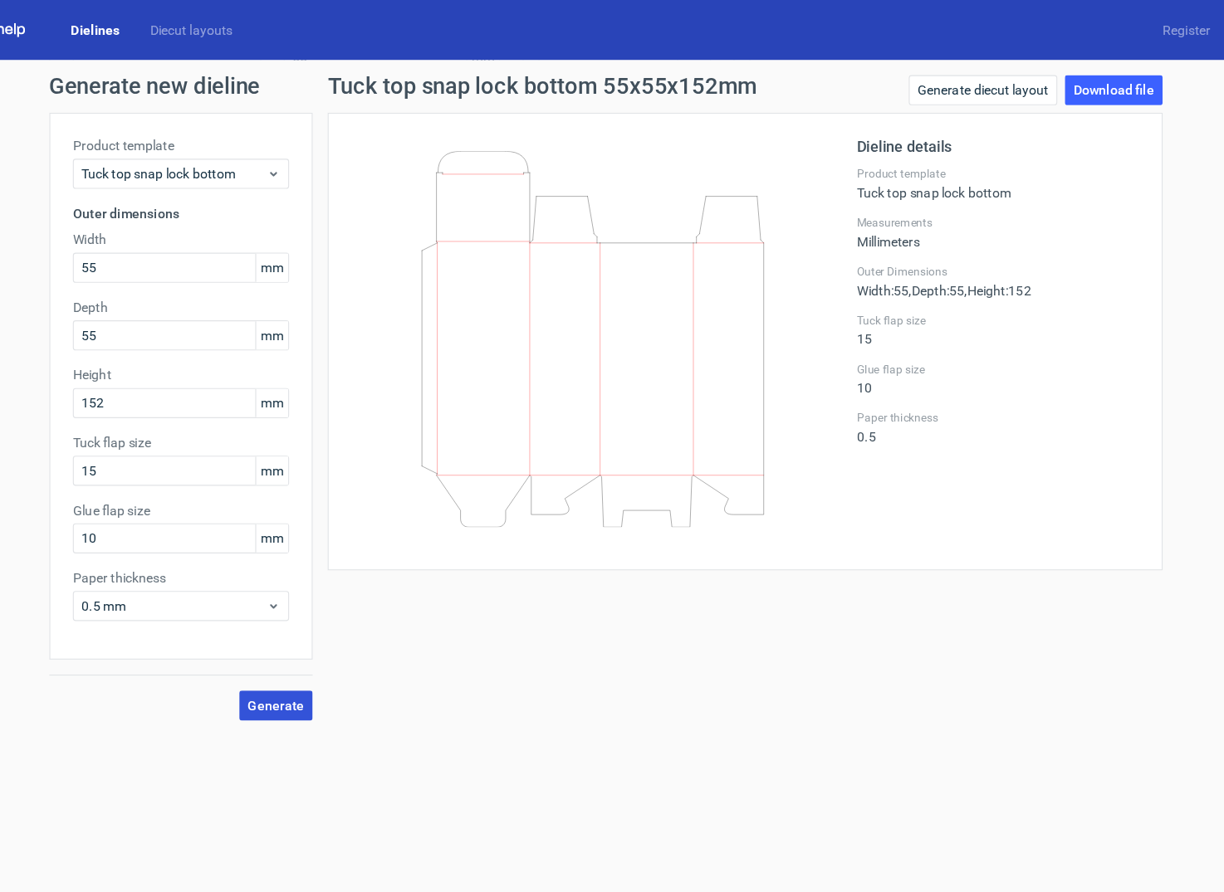
click at [307, 619] on span "Generate" at bounding box center [314, 624] width 50 height 12
click at [1058, 87] on link "Download file" at bounding box center [1053, 79] width 86 height 27
